Goal: Navigation & Orientation: Find specific page/section

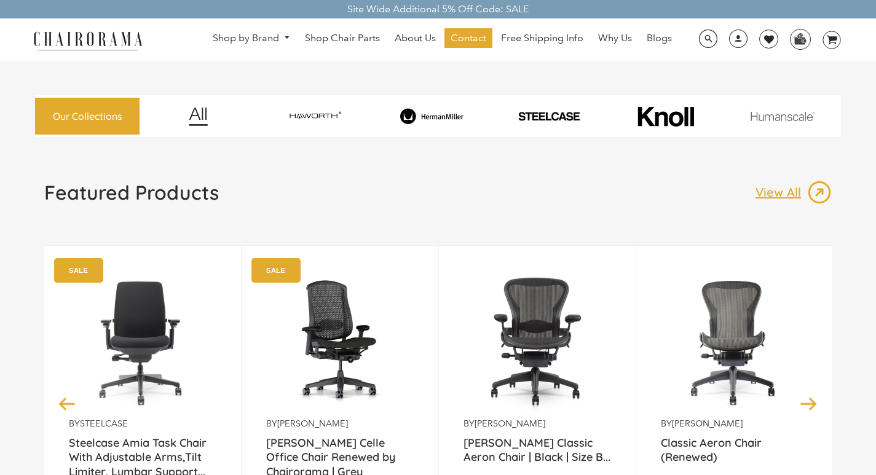
click at [399, 31] on link "About Us" at bounding box center [414, 38] width 53 height 20
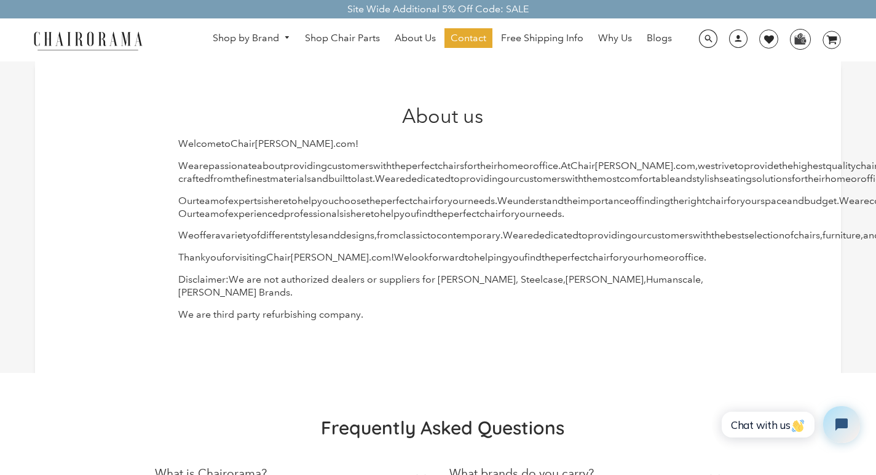
click at [595, 31] on link "Why Us" at bounding box center [615, 38] width 46 height 20
